Goal: Check status: Check status

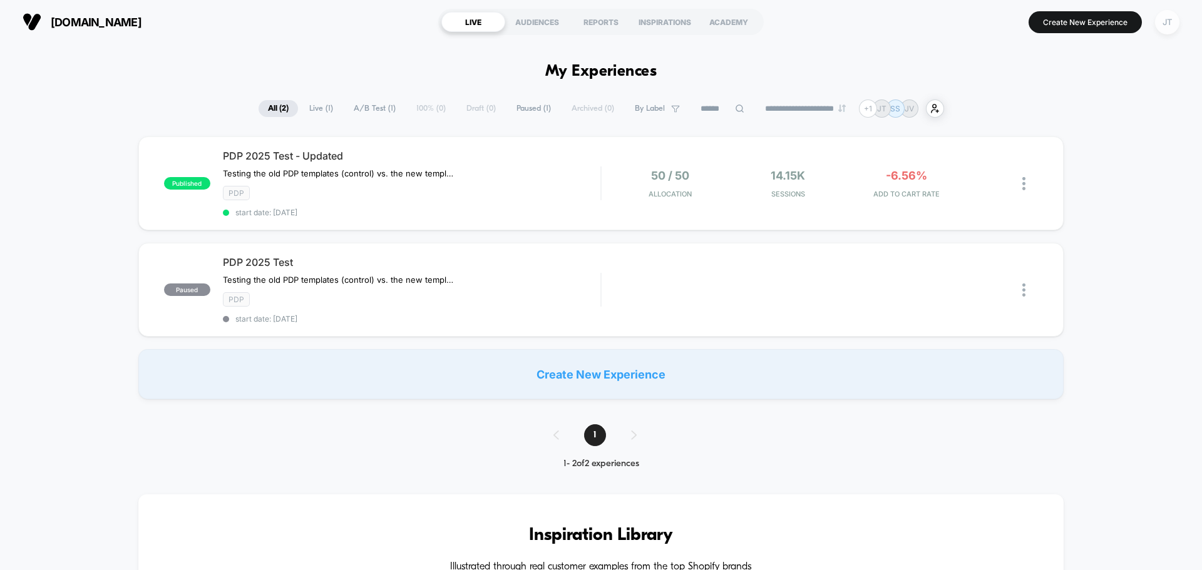
click at [1166, 29] on div "JT" at bounding box center [1167, 22] width 24 height 24
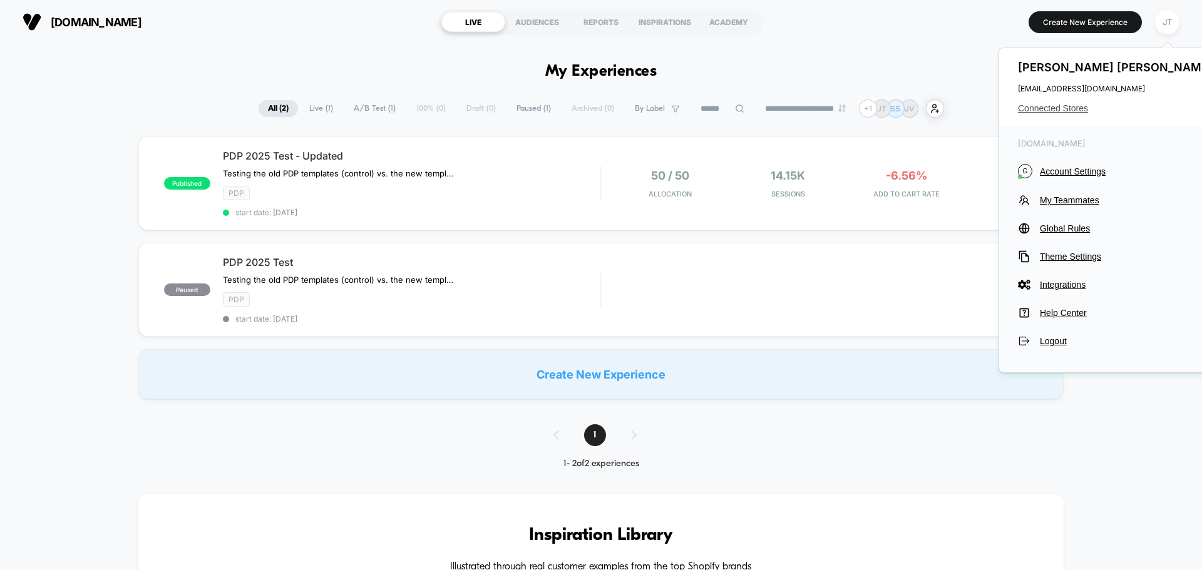
click at [1056, 106] on span "Connected Stores" at bounding box center [1117, 108] width 198 height 10
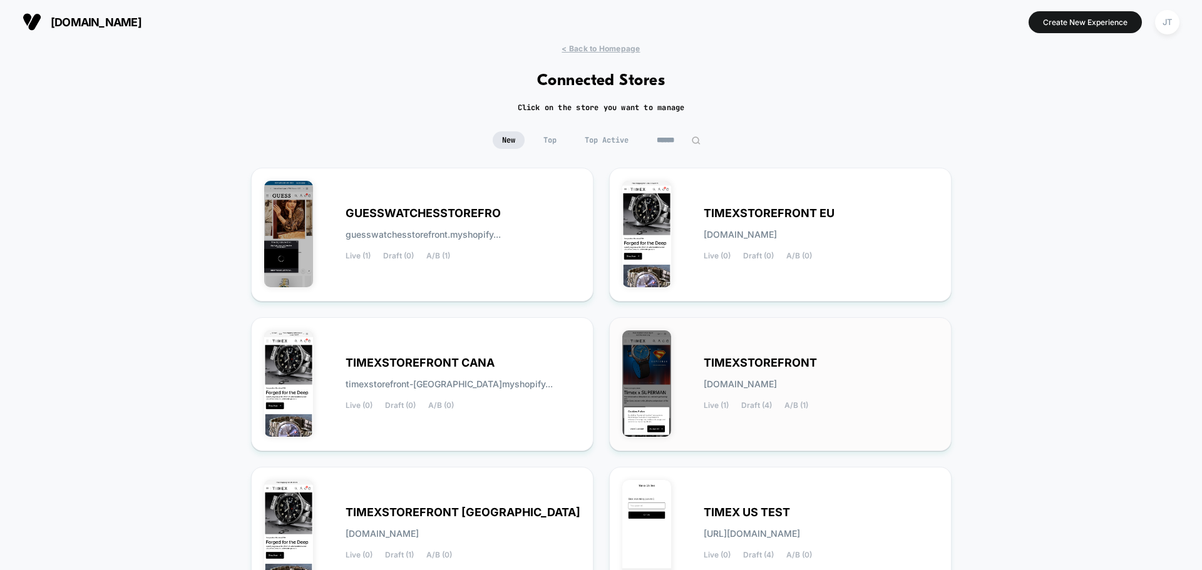
scroll to position [63, 0]
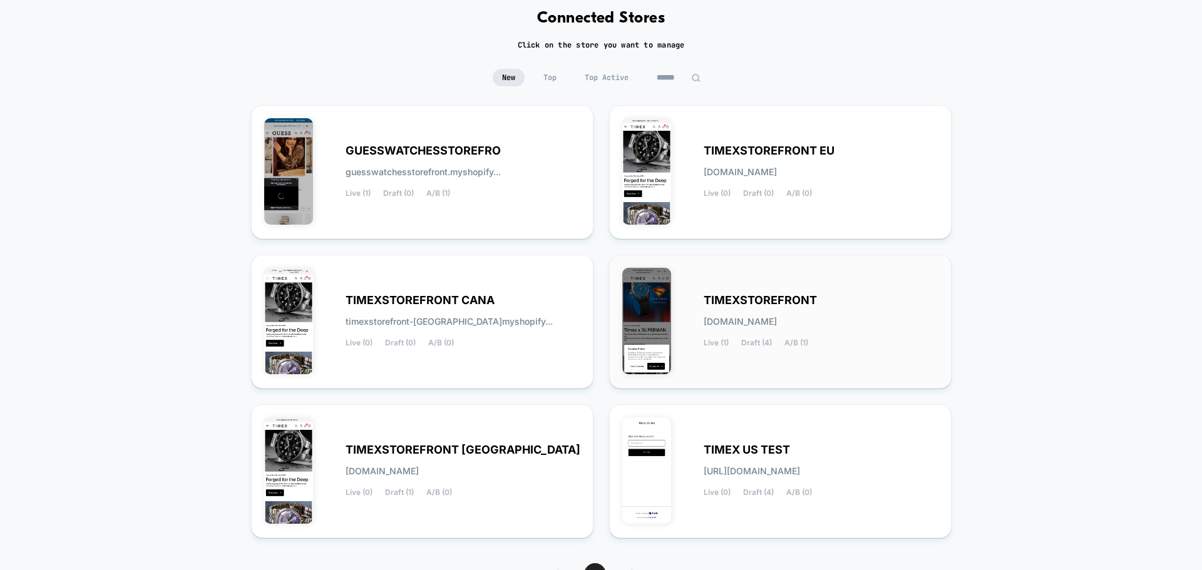
click at [778, 304] on span "TIMEXSTOREFRONT" at bounding box center [759, 300] width 113 height 9
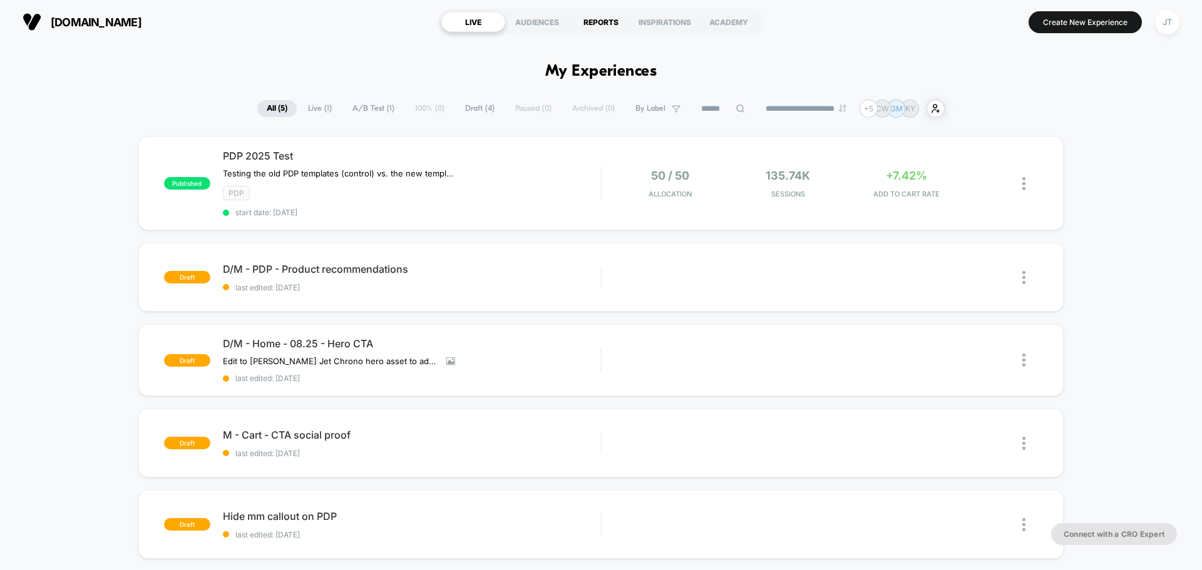
click at [610, 21] on div "REPORTS" at bounding box center [601, 22] width 64 height 20
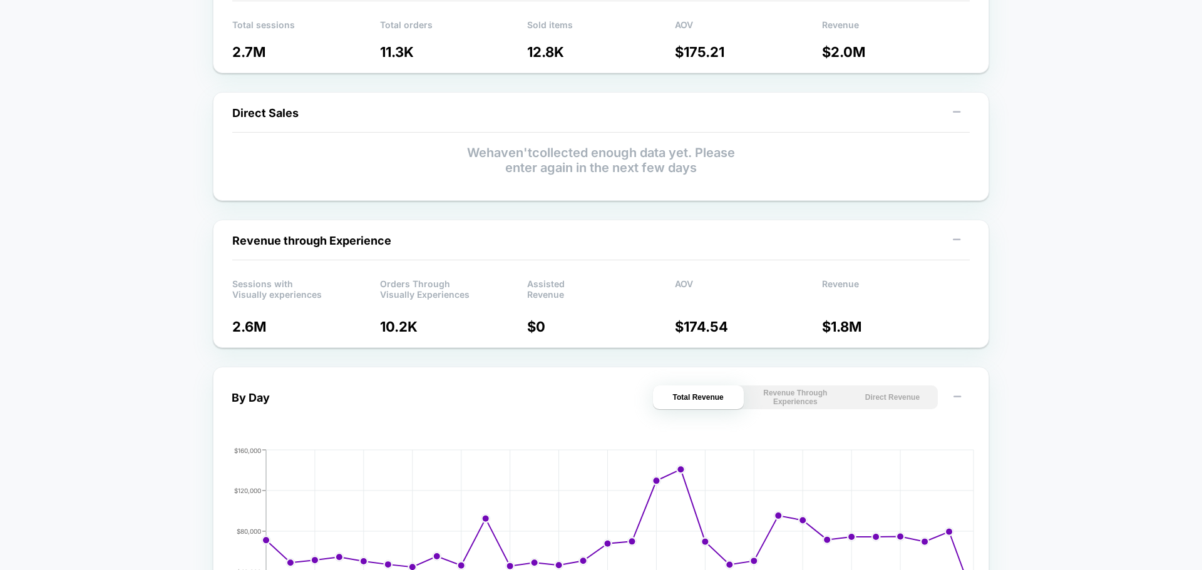
scroll to position [250, 0]
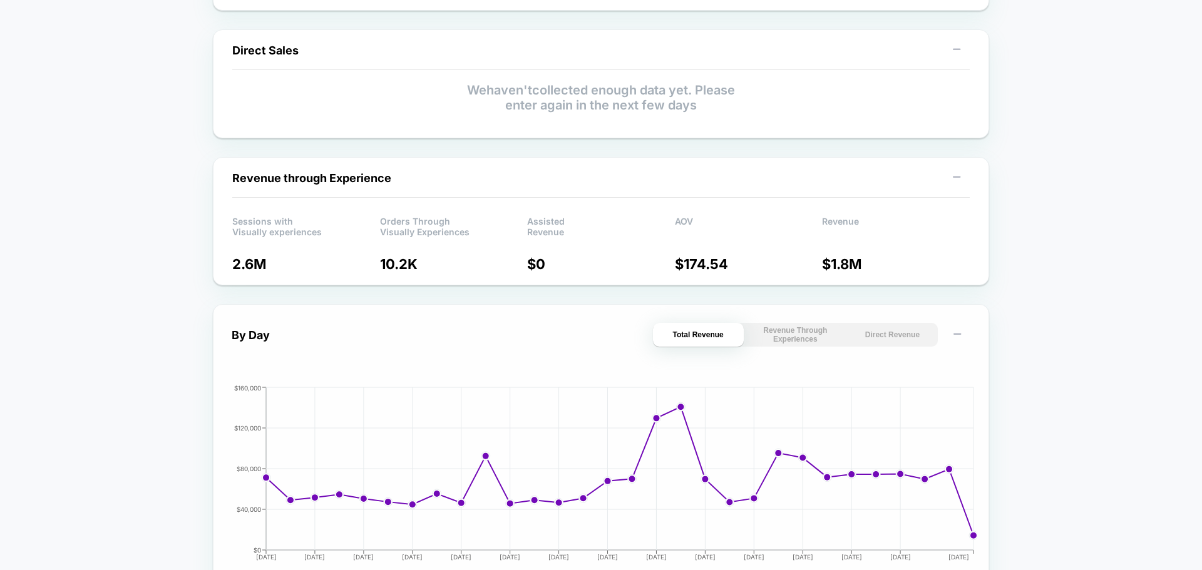
click at [786, 342] on button "Revenue Through Experiences" at bounding box center [795, 335] width 91 height 24
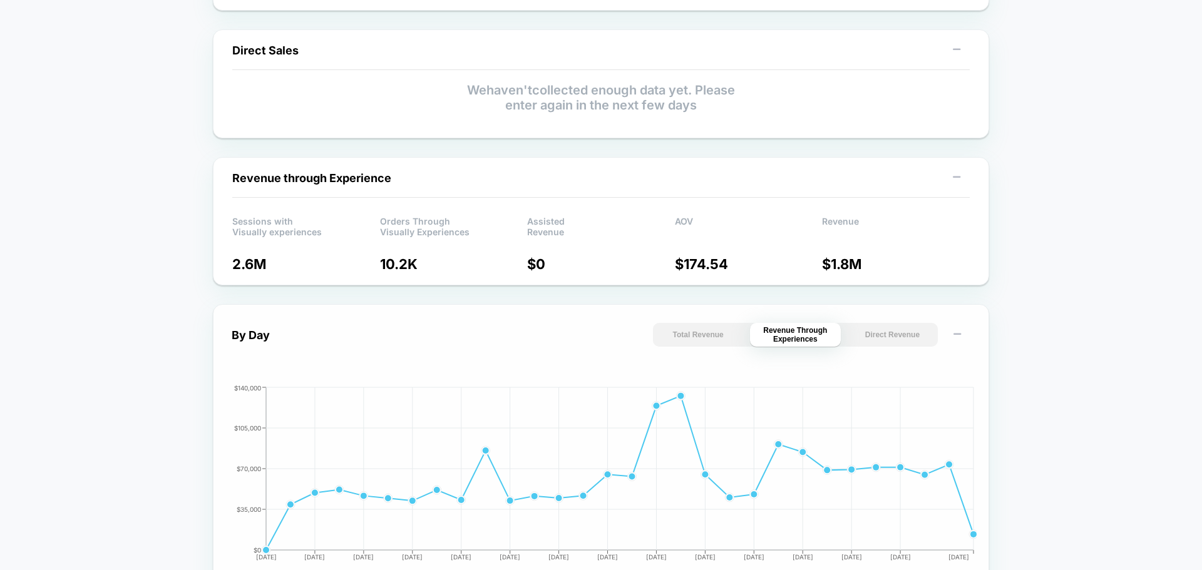
click at [730, 339] on button "Total Revenue" at bounding box center [698, 335] width 91 height 24
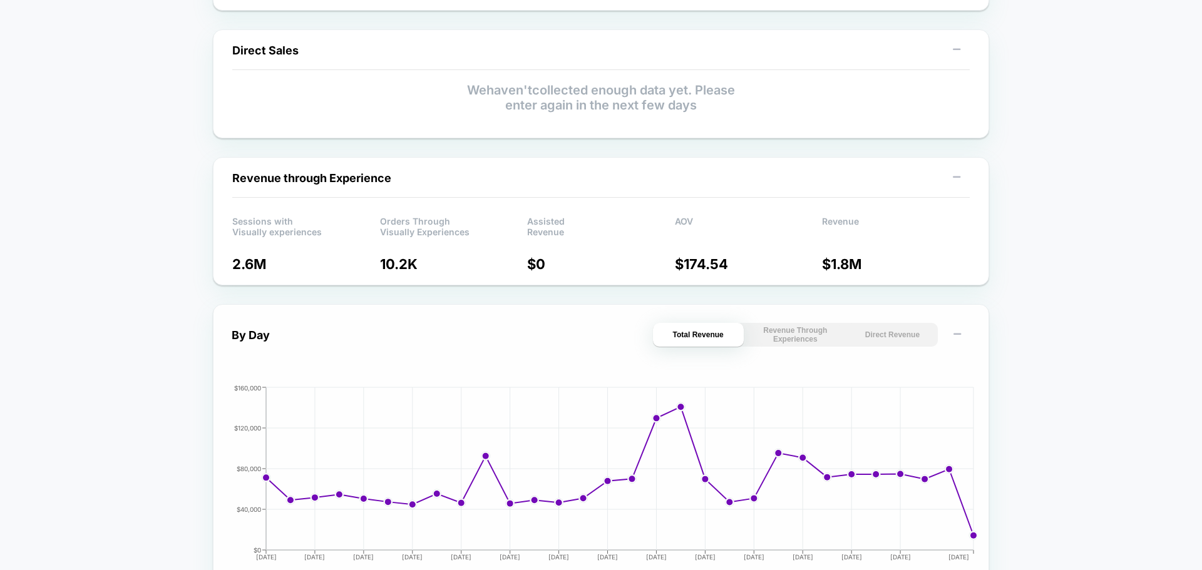
click at [789, 338] on button "Revenue Through Experiences" at bounding box center [795, 335] width 91 height 24
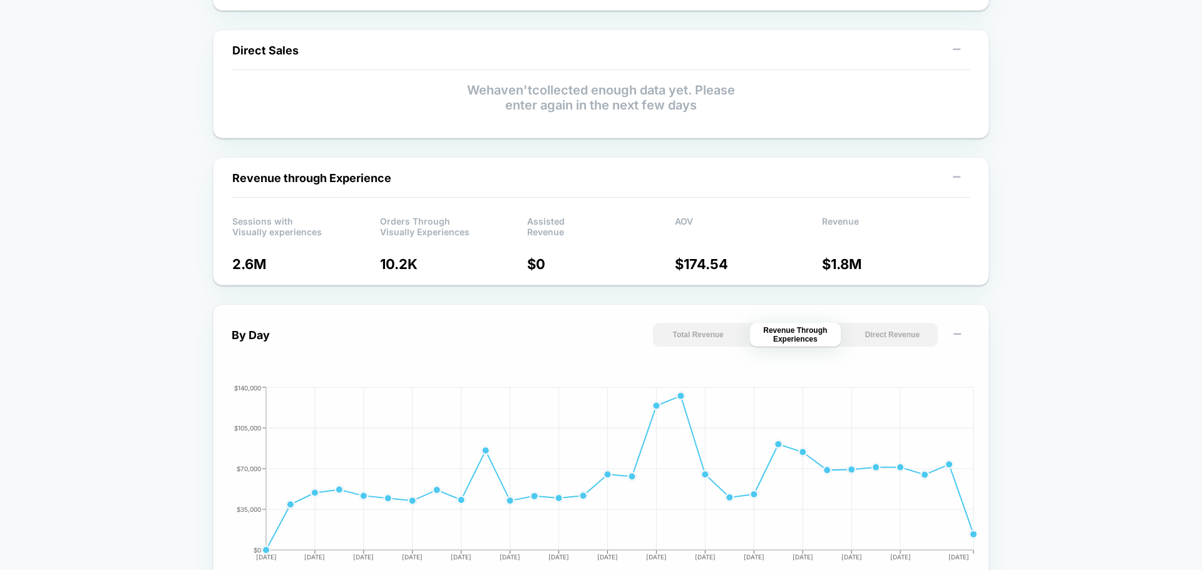
click at [892, 332] on button "Direct Revenue" at bounding box center [892, 335] width 91 height 24
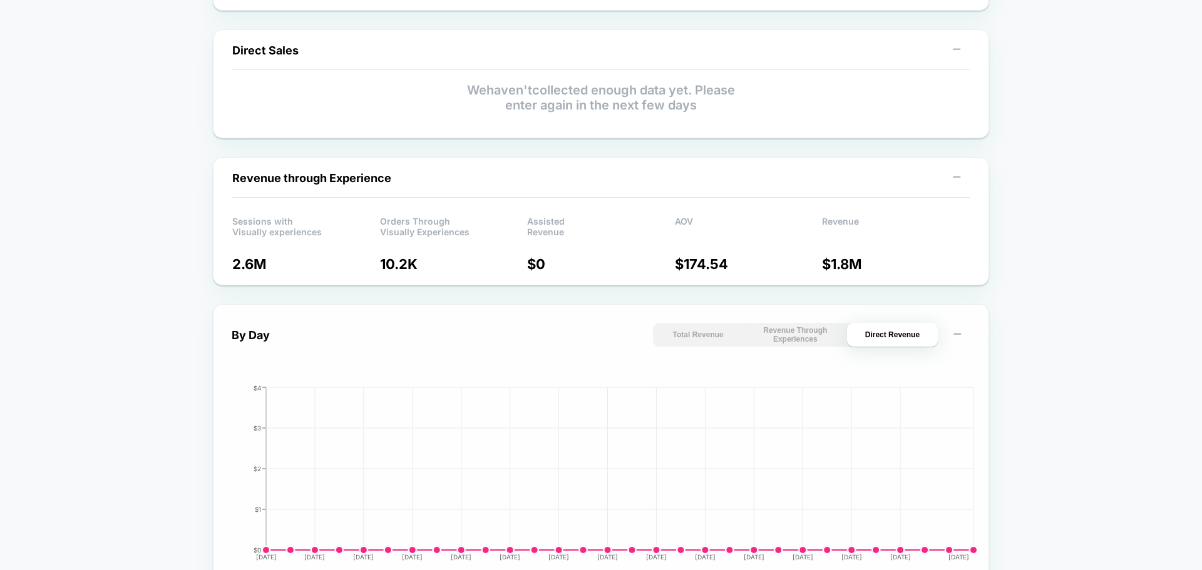
click at [822, 337] on button "Revenue Through Experiences" at bounding box center [795, 335] width 91 height 24
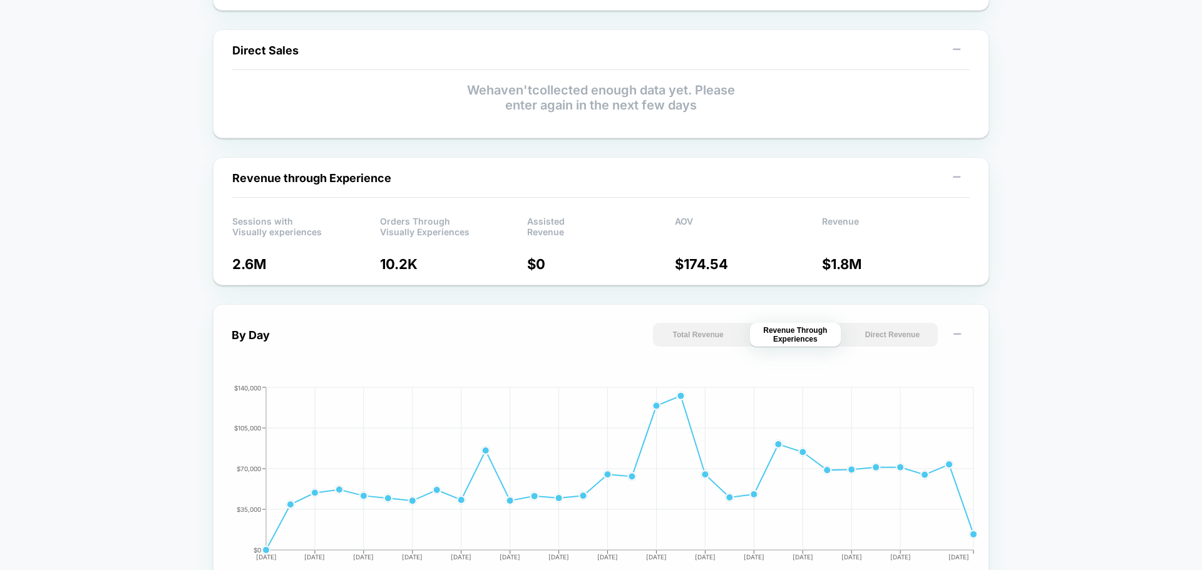
click at [715, 332] on button "Total Revenue" at bounding box center [698, 335] width 91 height 24
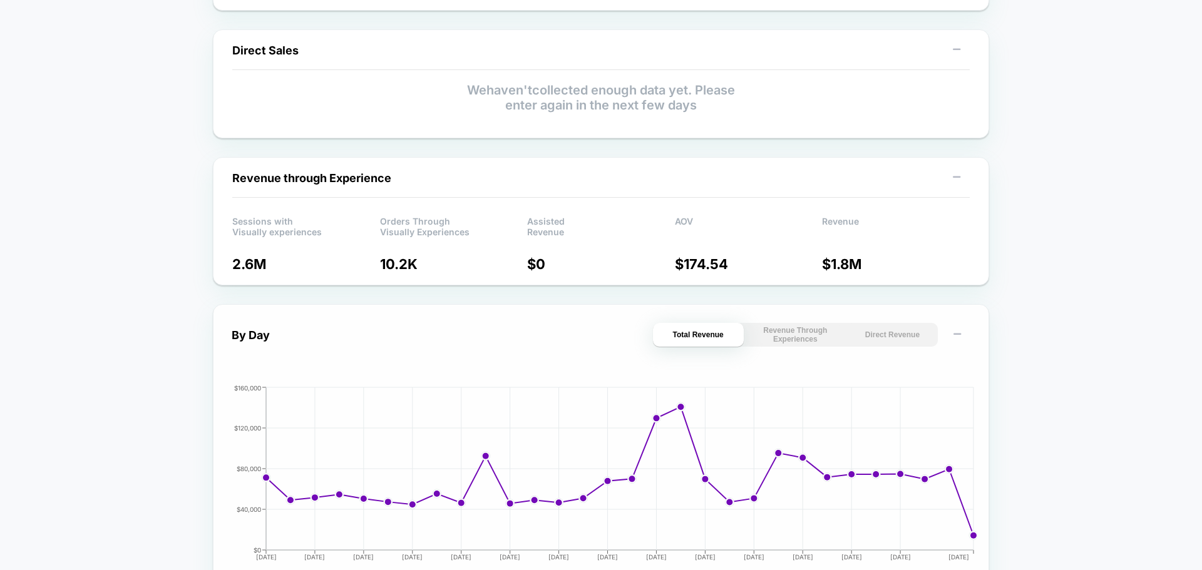
click at [795, 342] on button "Revenue Through Experiences" at bounding box center [795, 335] width 91 height 24
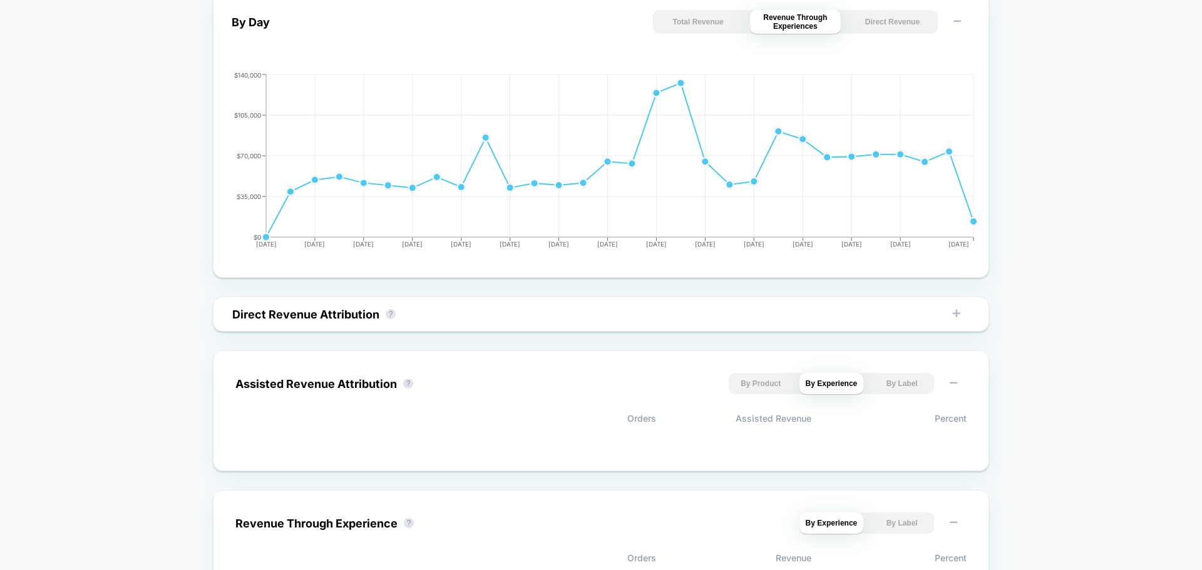
scroll to position [626, 0]
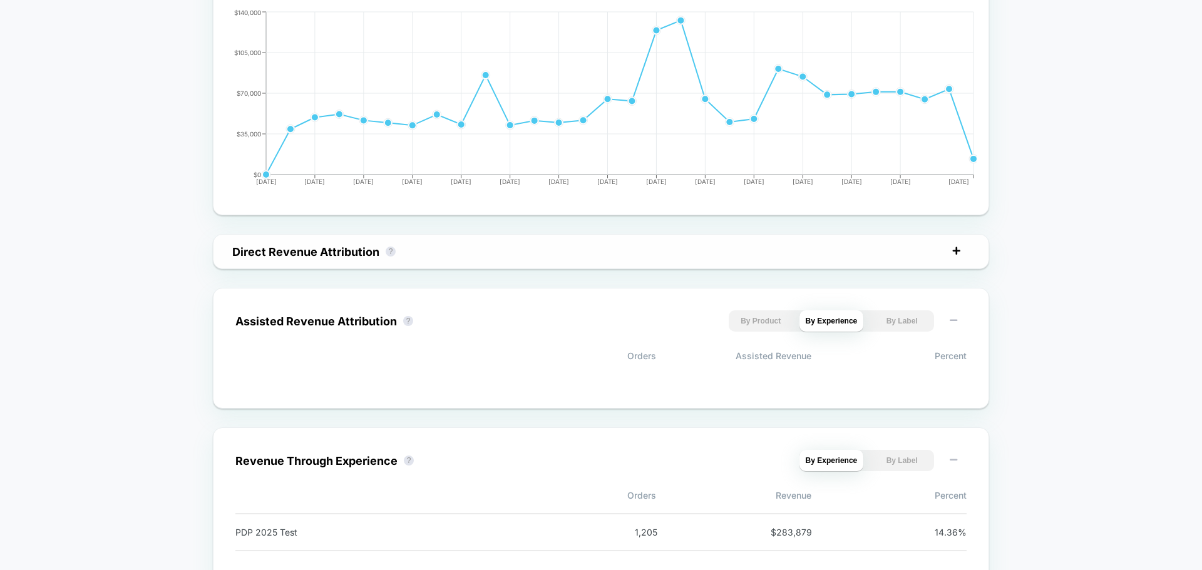
click at [954, 248] on icon at bounding box center [956, 251] width 13 height 13
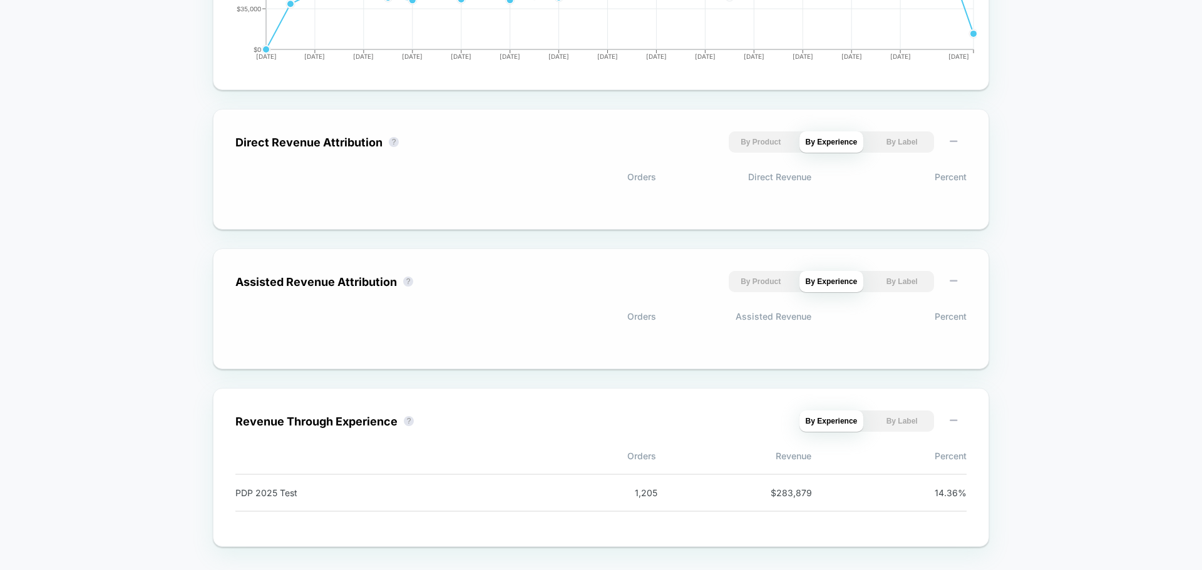
scroll to position [778, 0]
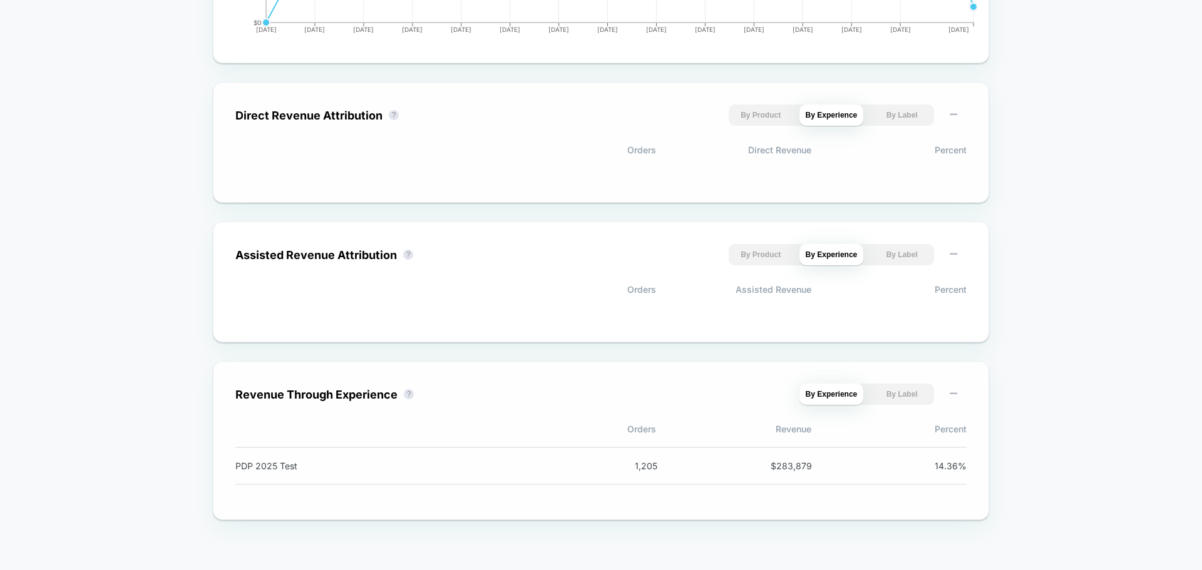
click at [916, 400] on button "By Label" at bounding box center [901, 394] width 64 height 21
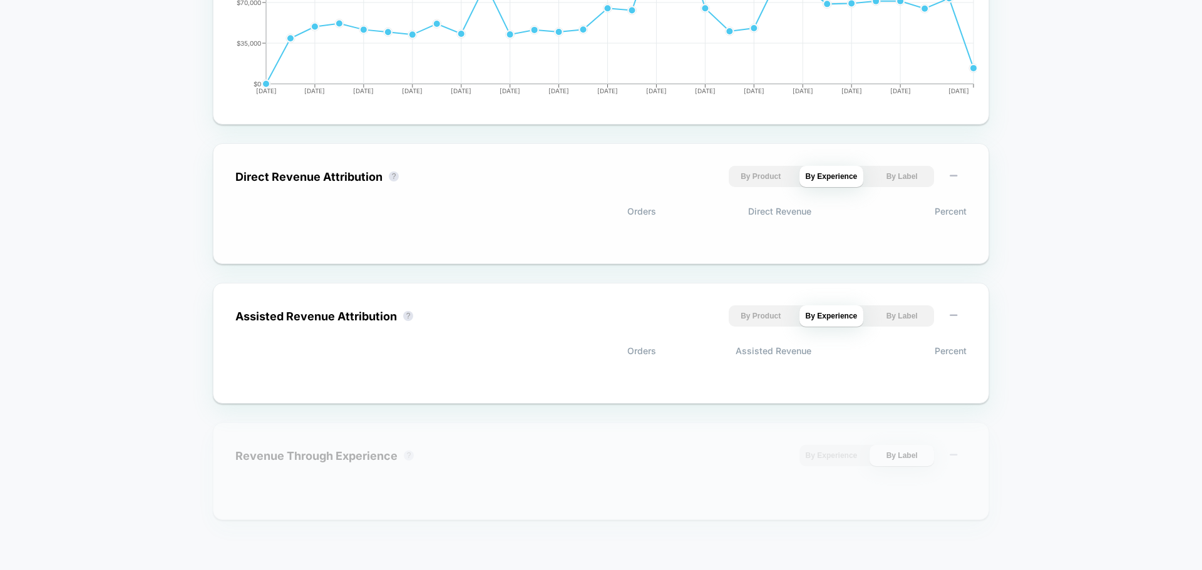
click at [818, 461] on button "By Experience" at bounding box center [831, 455] width 64 height 21
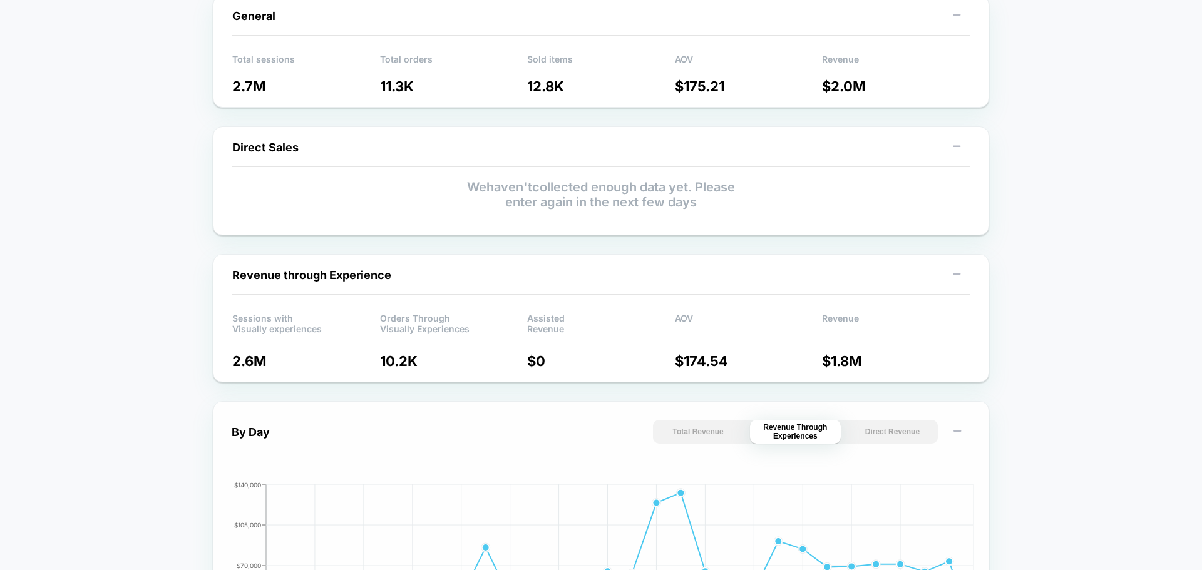
scroll to position [0, 0]
